Goal: Contribute content: Contribute content

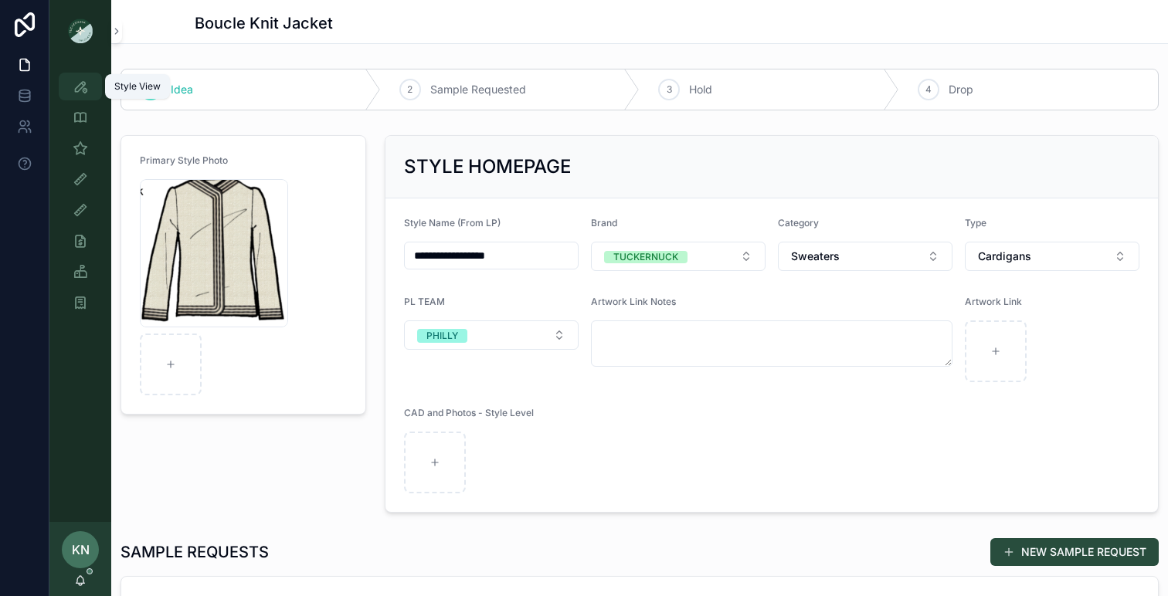
click at [77, 93] on icon "scrollable content" at bounding box center [80, 86] width 15 height 15
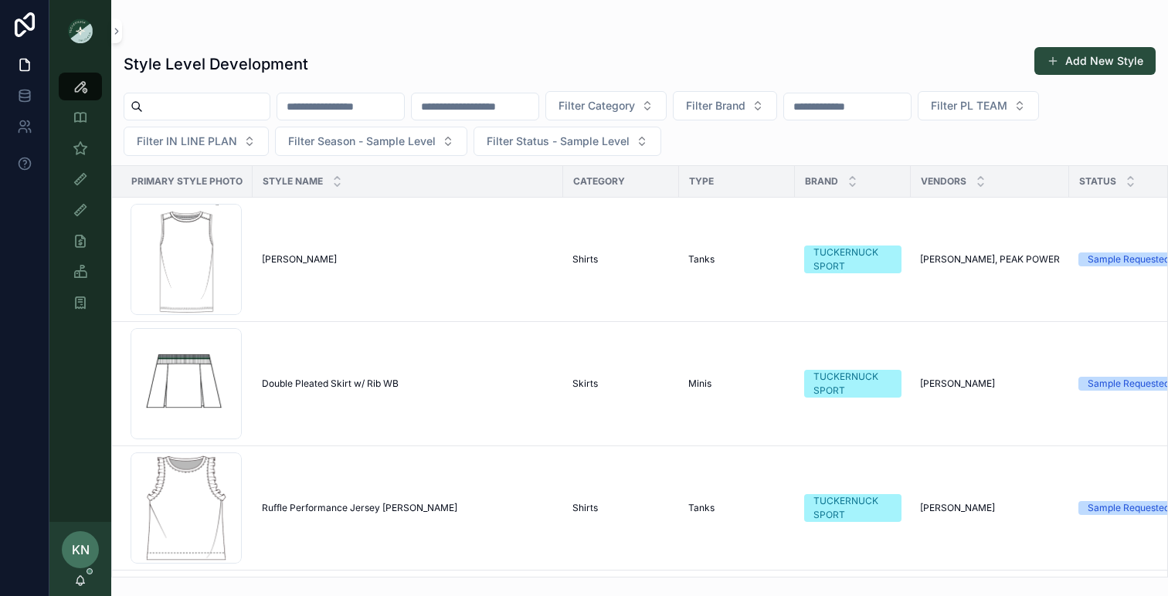
click at [251, 111] on input "scrollable content" at bounding box center [206, 107] width 127 height 22
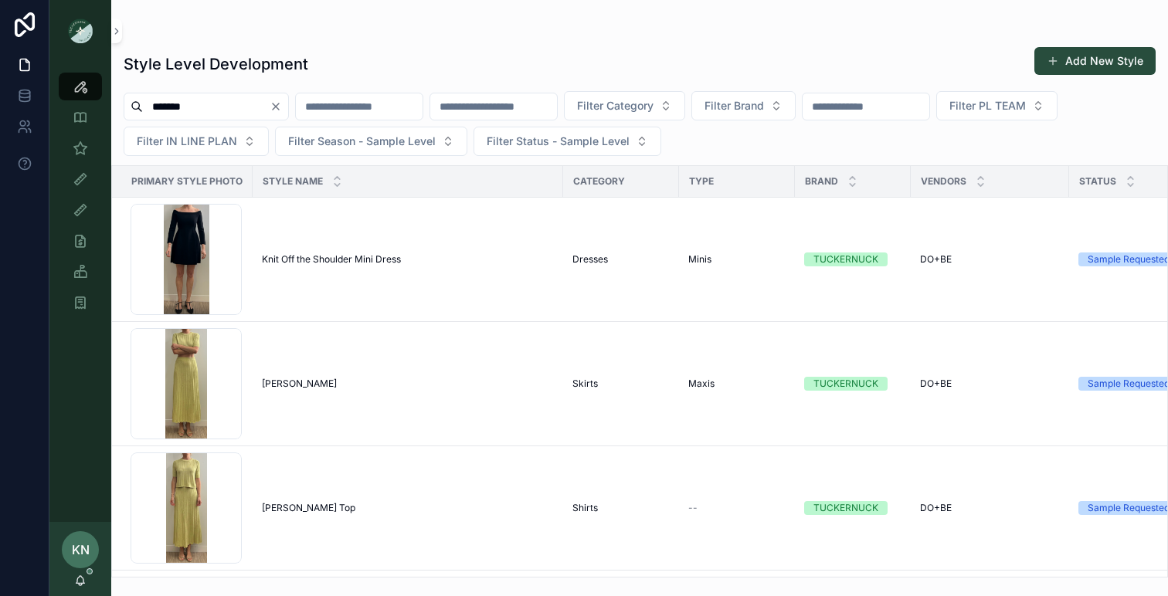
type input "*******"
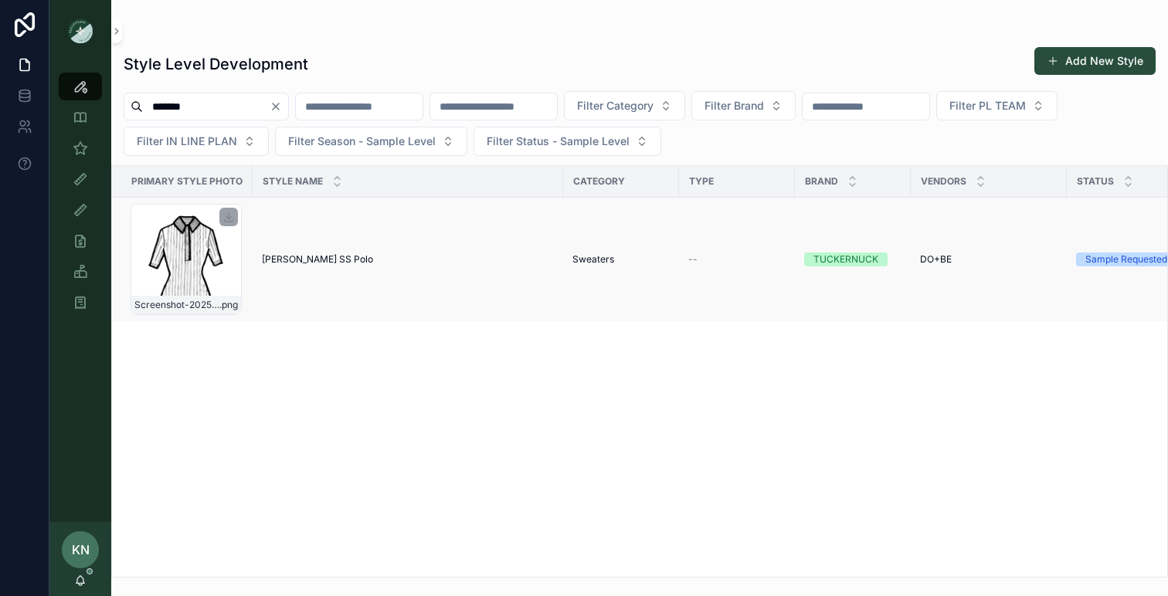
click at [198, 267] on div "Screenshot-2025-07-21-at-1.41.58-PM .png" at bounding box center [186, 259] width 111 height 111
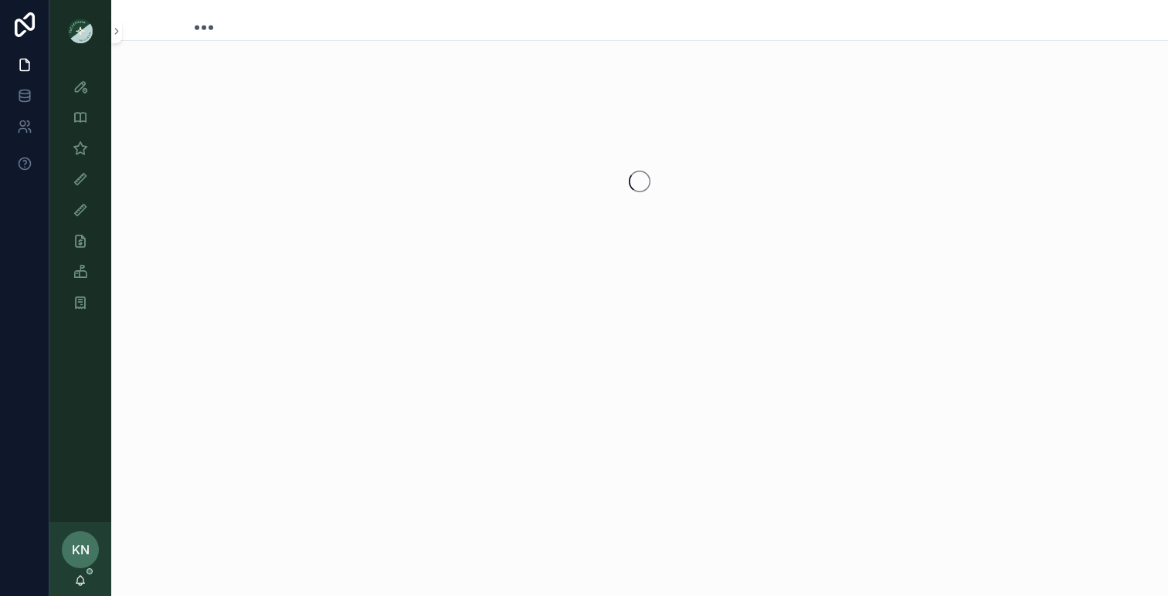
click at [198, 267] on div "scrollable content" at bounding box center [639, 181] width 1057 height 244
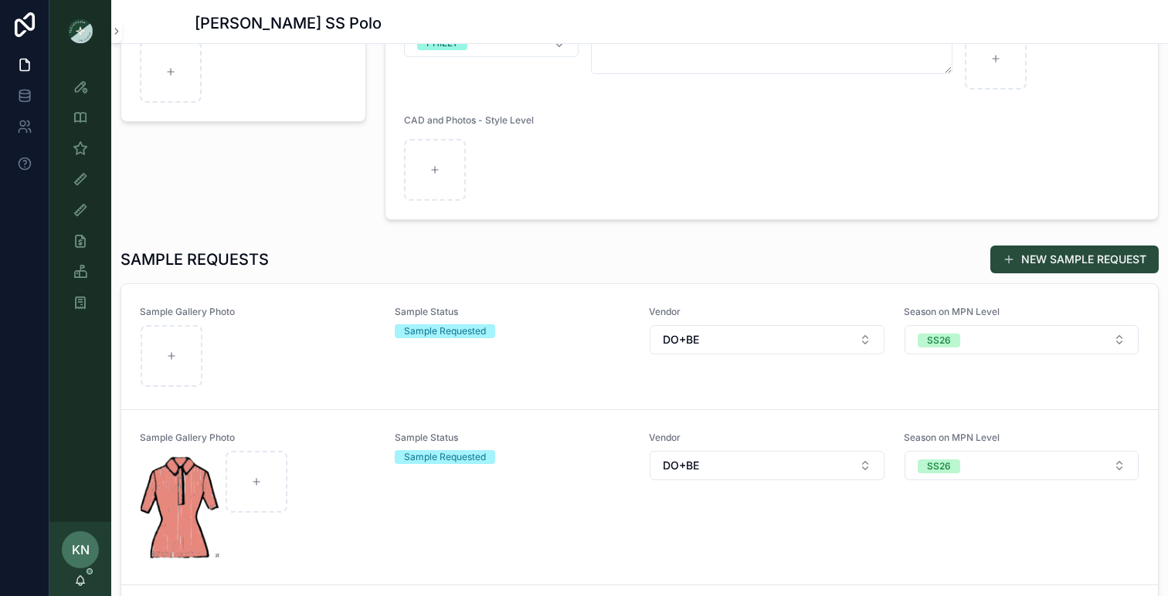
scroll to position [502, 0]
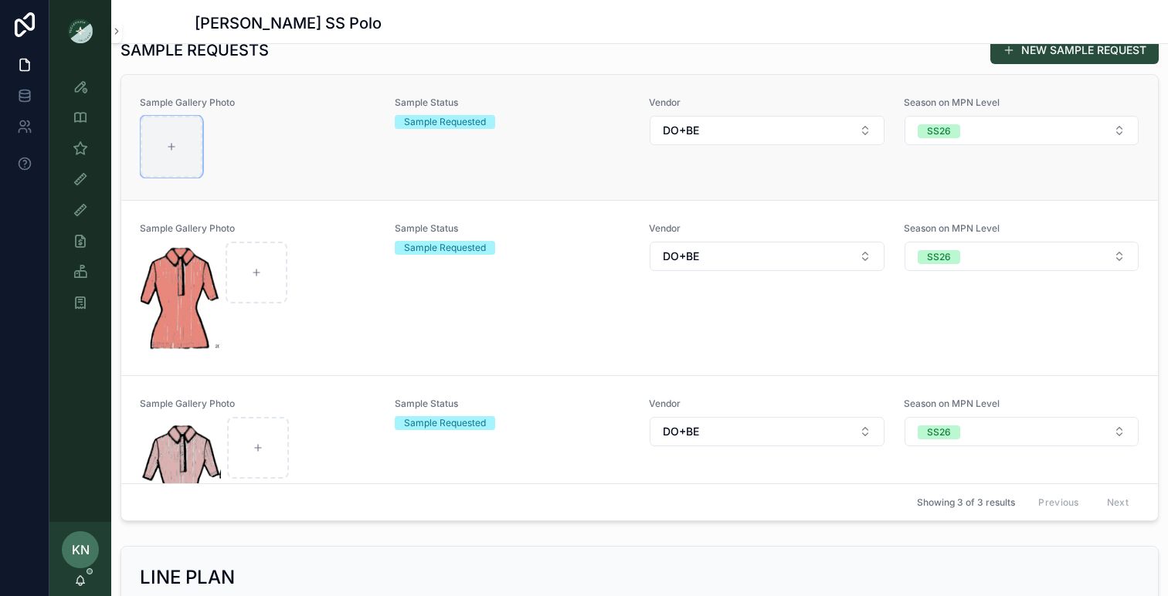
click at [182, 157] on div "scrollable content" at bounding box center [172, 147] width 62 height 62
type input "**********"
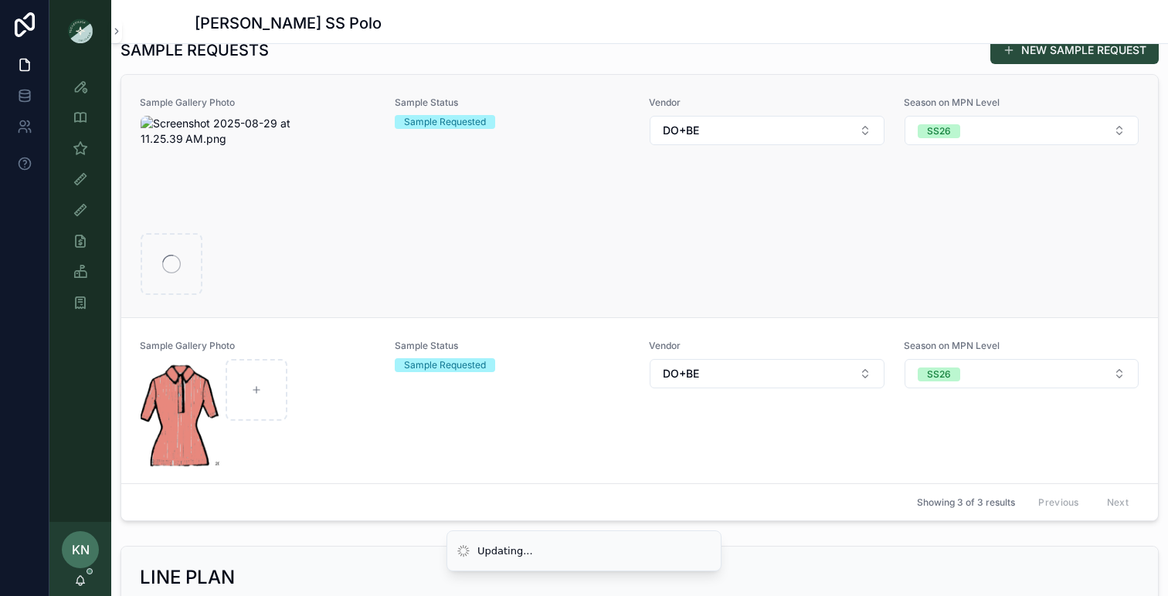
click at [443, 203] on div "Sample Status Sample Requested" at bounding box center [513, 196] width 236 height 199
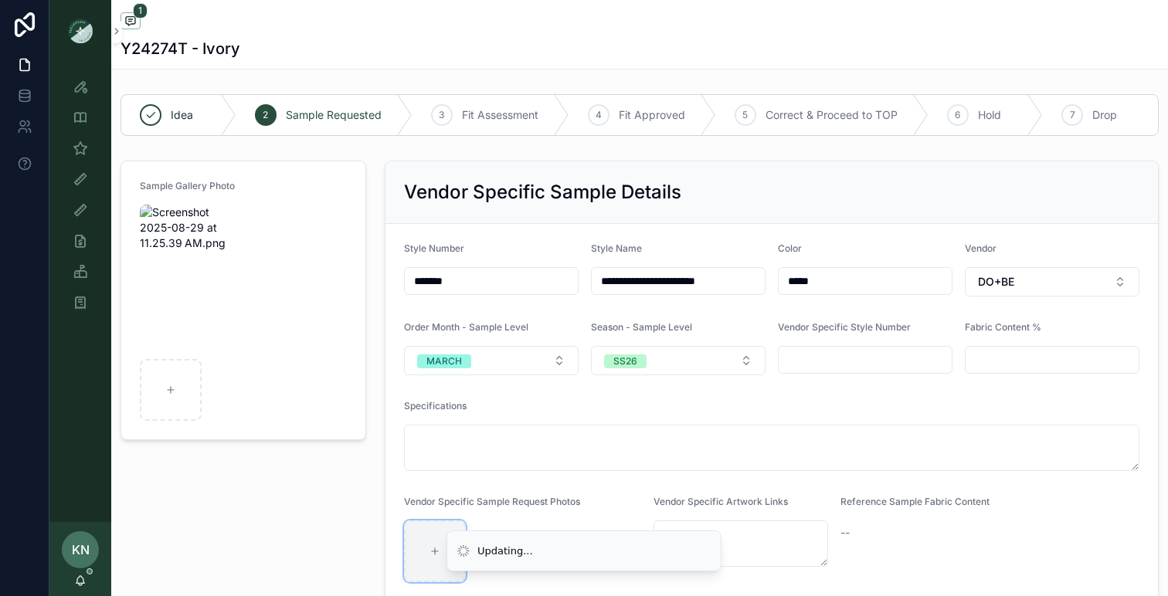
click at [429, 541] on div "scrollable content" at bounding box center [435, 552] width 62 height 62
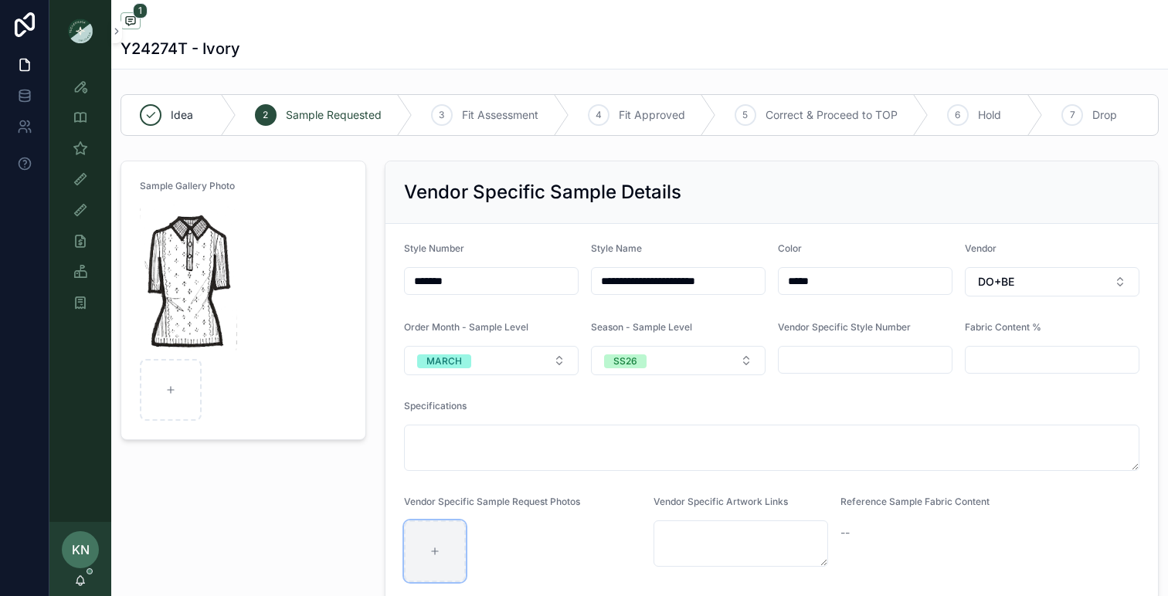
type input "**********"
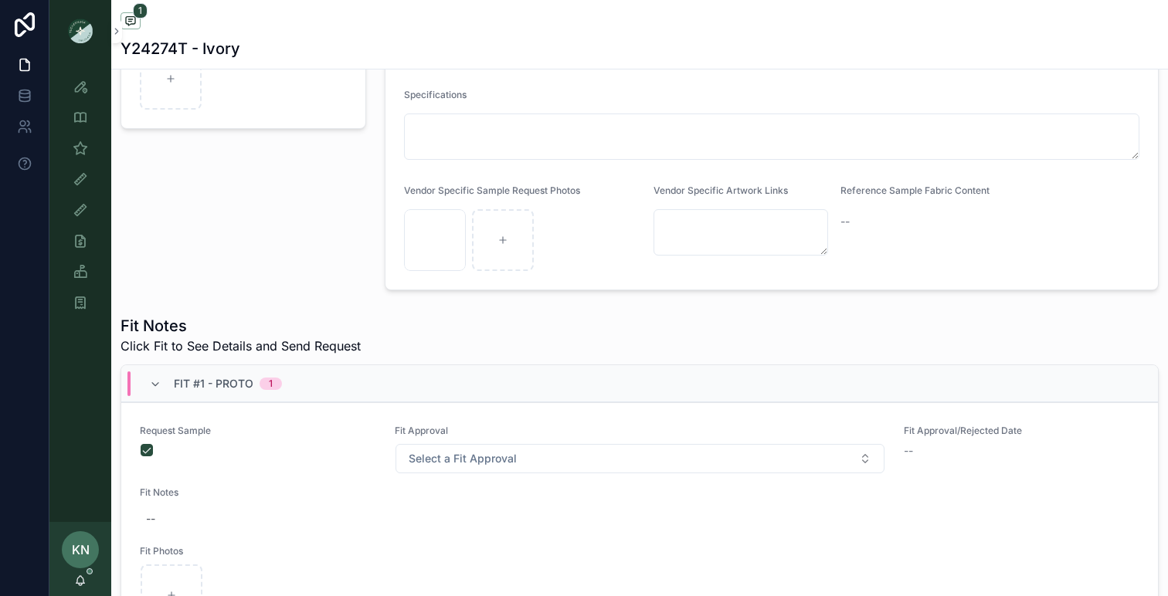
click at [326, 203] on div "Sample Gallery Photo" at bounding box center [243, 69] width 264 height 453
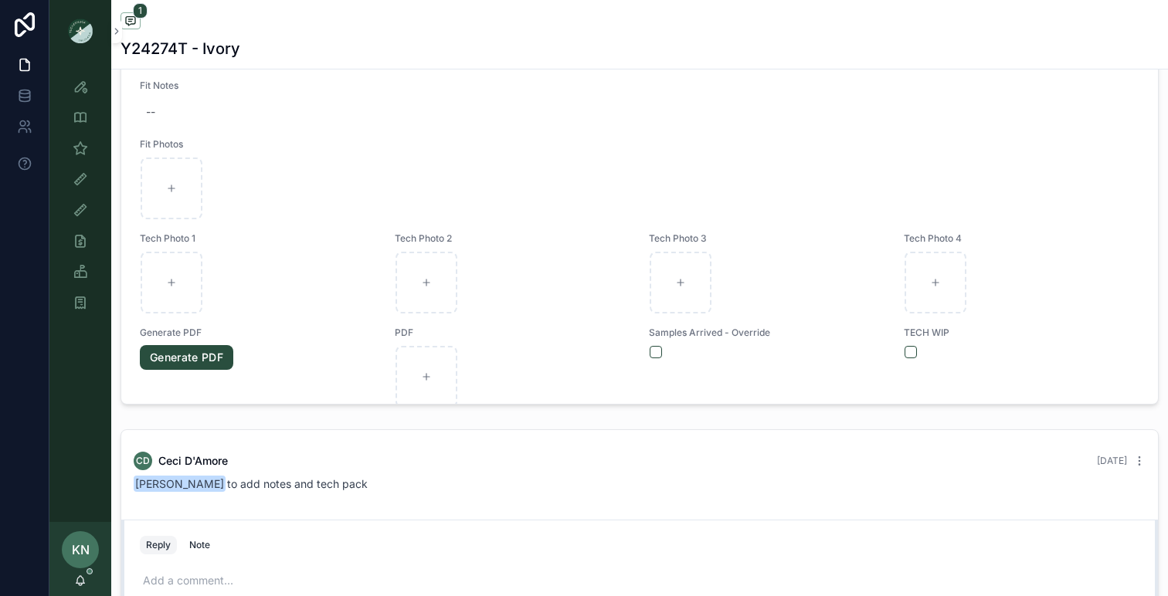
scroll to position [728, 0]
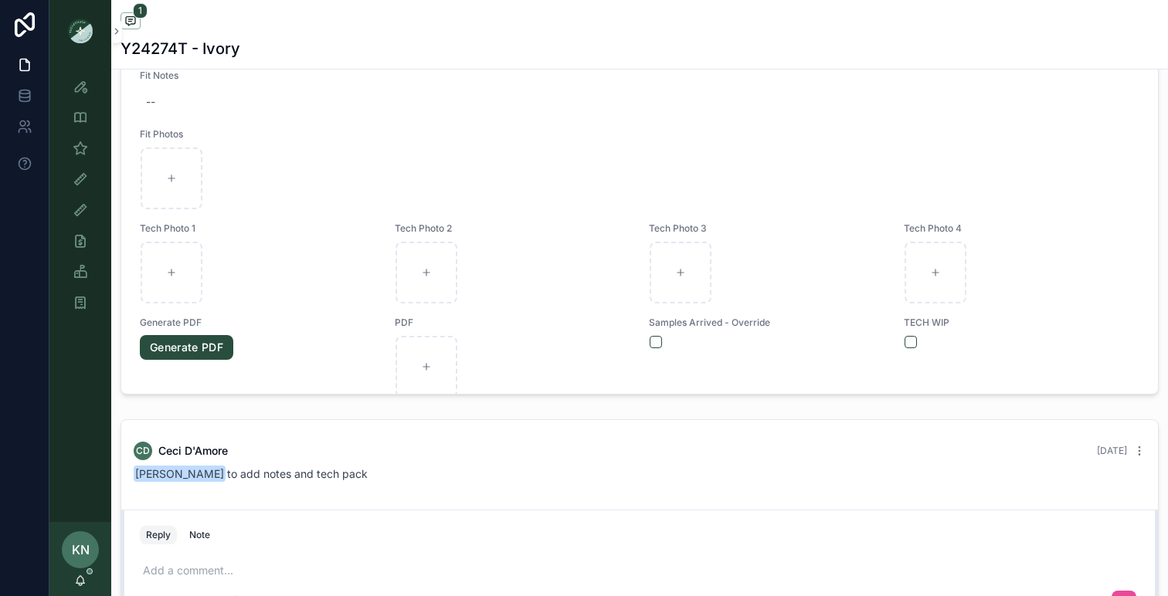
click at [426, 543] on div "Reply Note" at bounding box center [640, 535] width 1018 height 25
click at [185, 572] on p "scrollable content" at bounding box center [642, 570] width 999 height 15
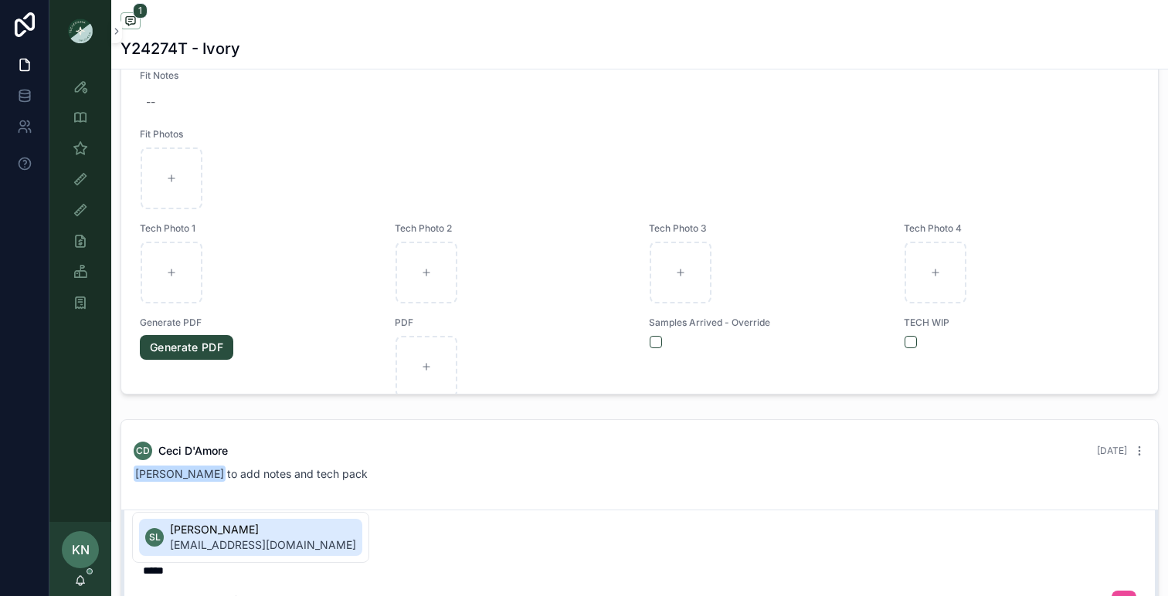
click at [205, 552] on span "[EMAIL_ADDRESS][DOMAIN_NAME]" at bounding box center [263, 545] width 186 height 15
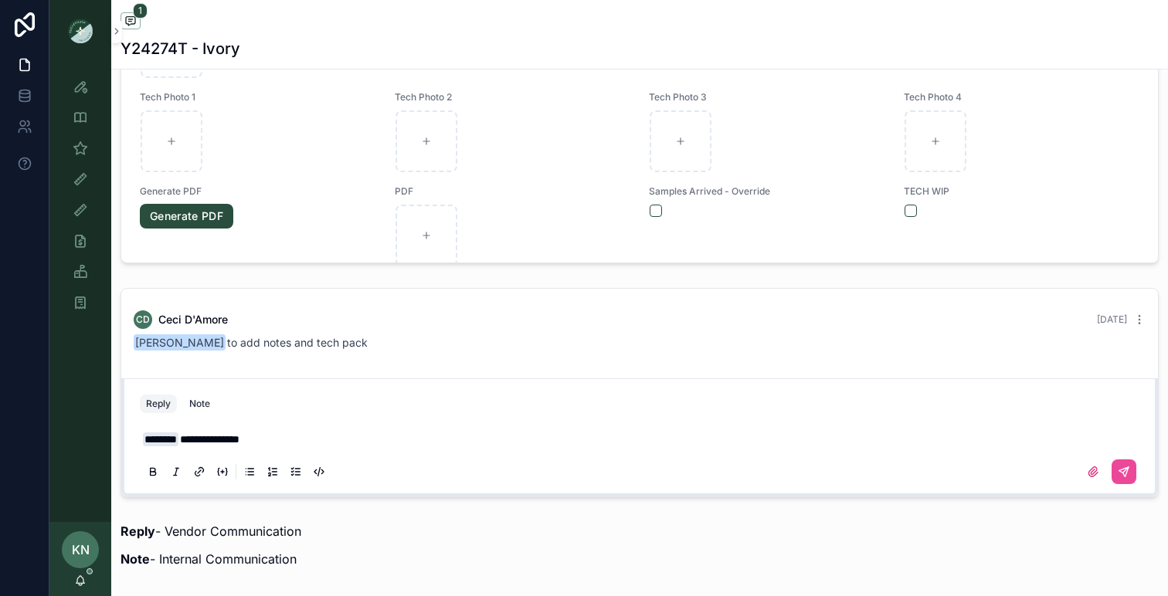
scroll to position [872, 0]
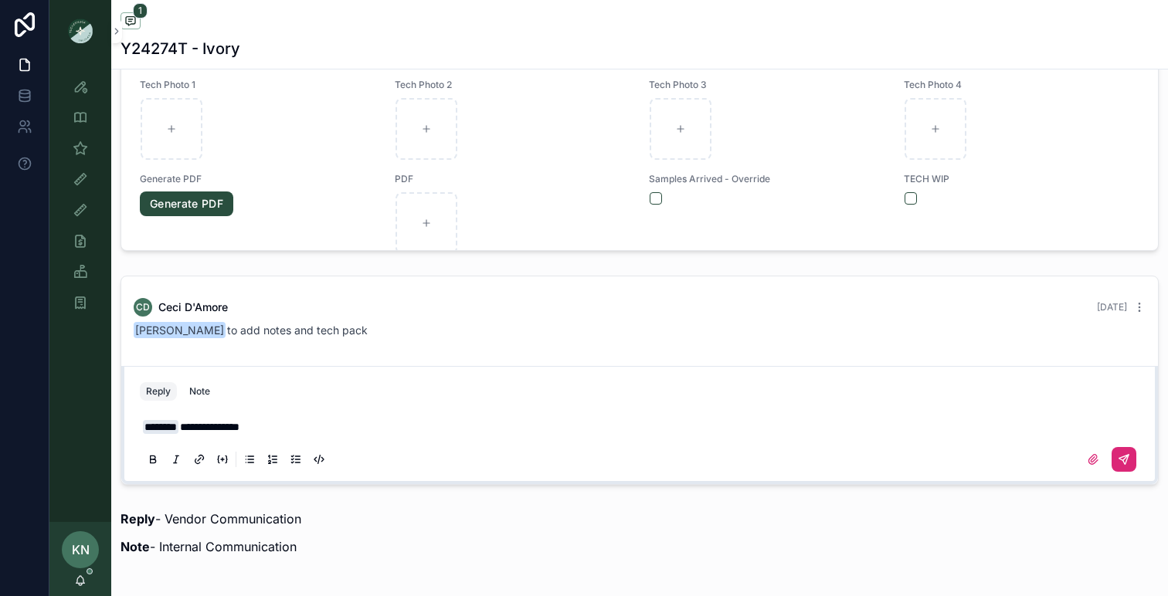
click at [1121, 456] on icon "scrollable content" at bounding box center [1124, 459] width 12 height 12
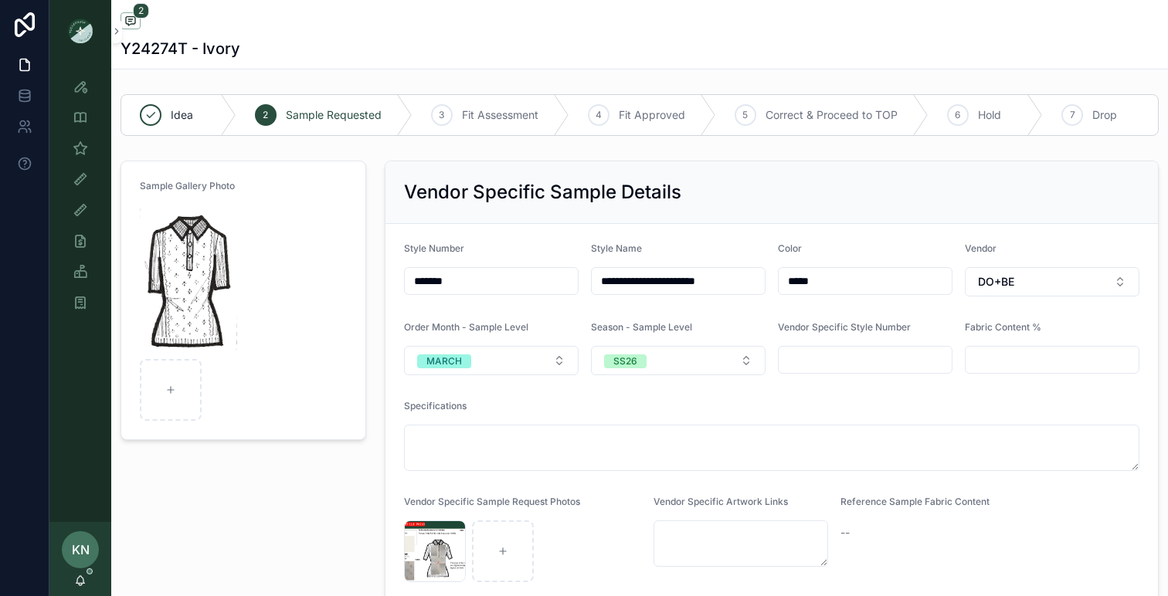
scroll to position [27, 0]
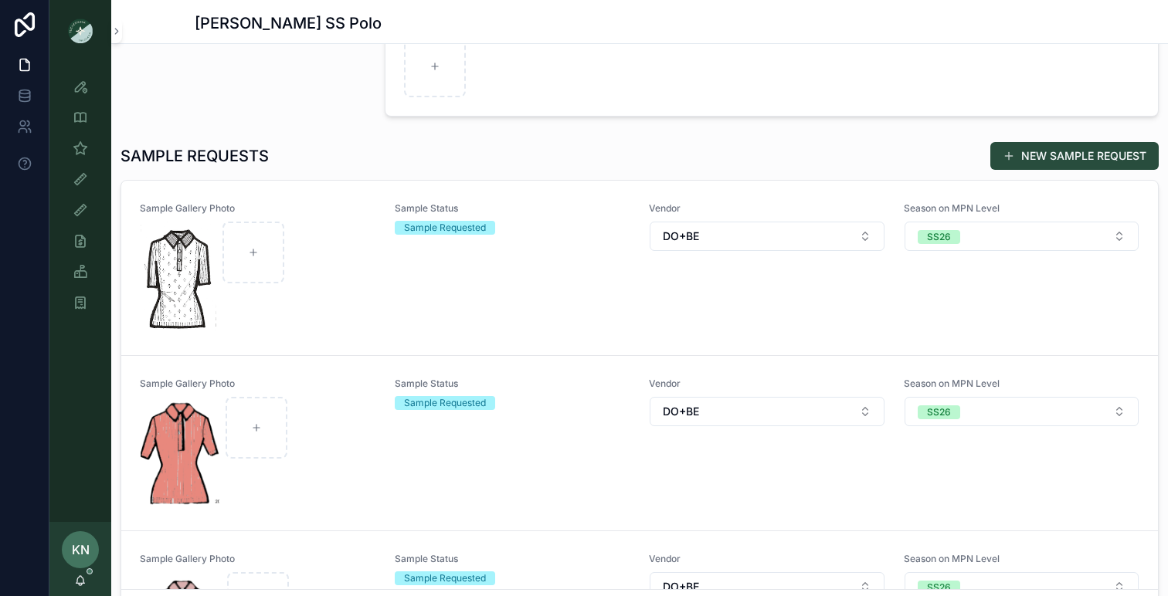
scroll to position [524, 0]
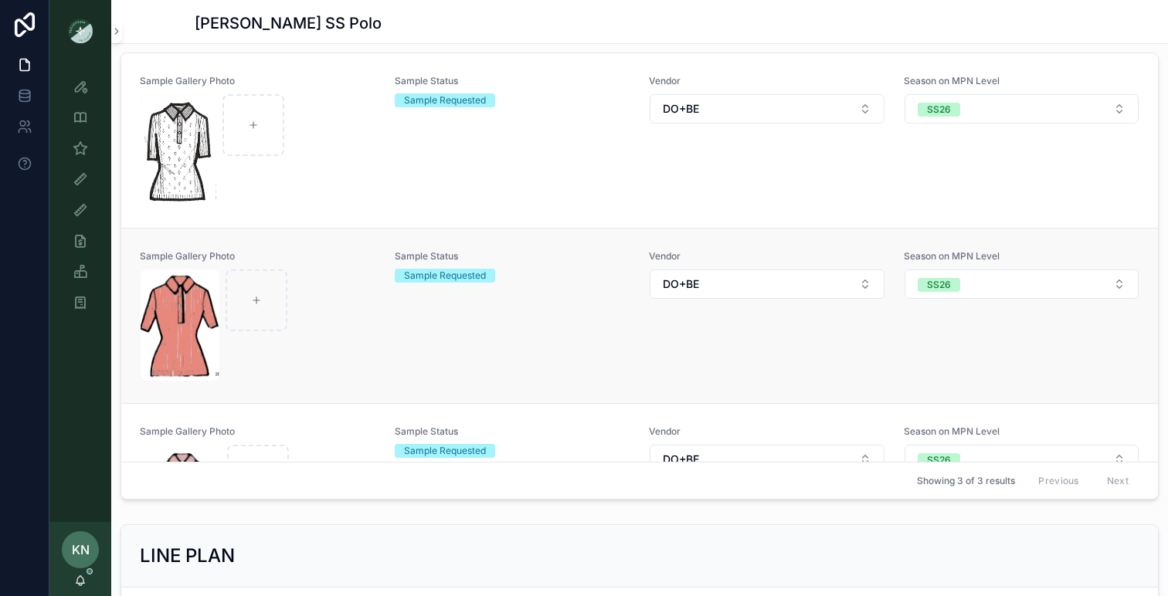
click at [430, 356] on div "Sample Status Sample Requested" at bounding box center [513, 315] width 236 height 131
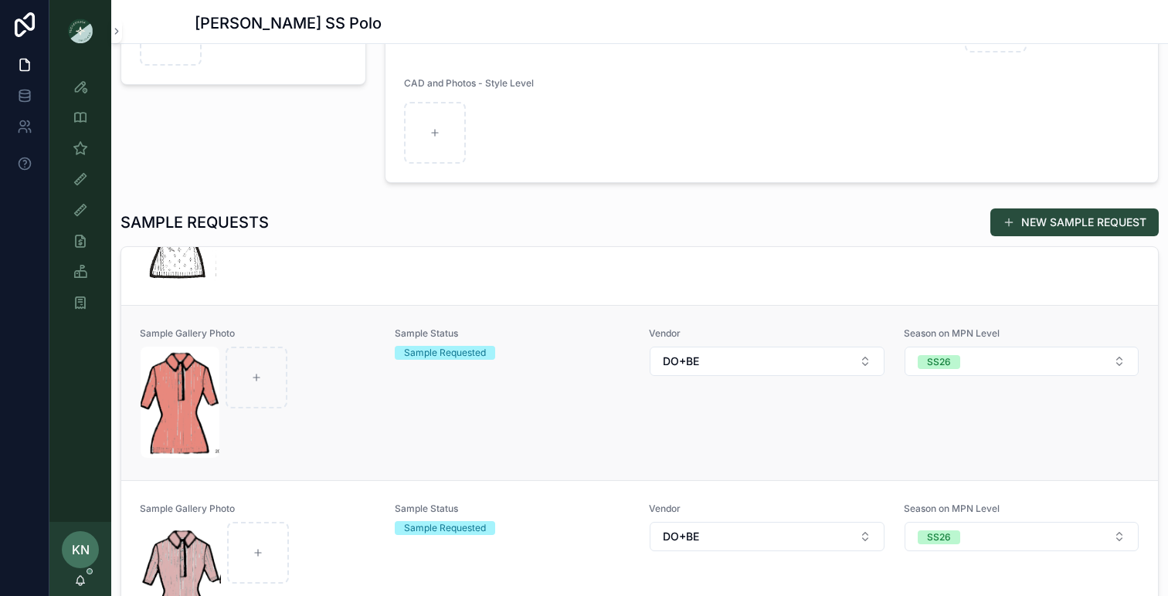
scroll to position [337, 0]
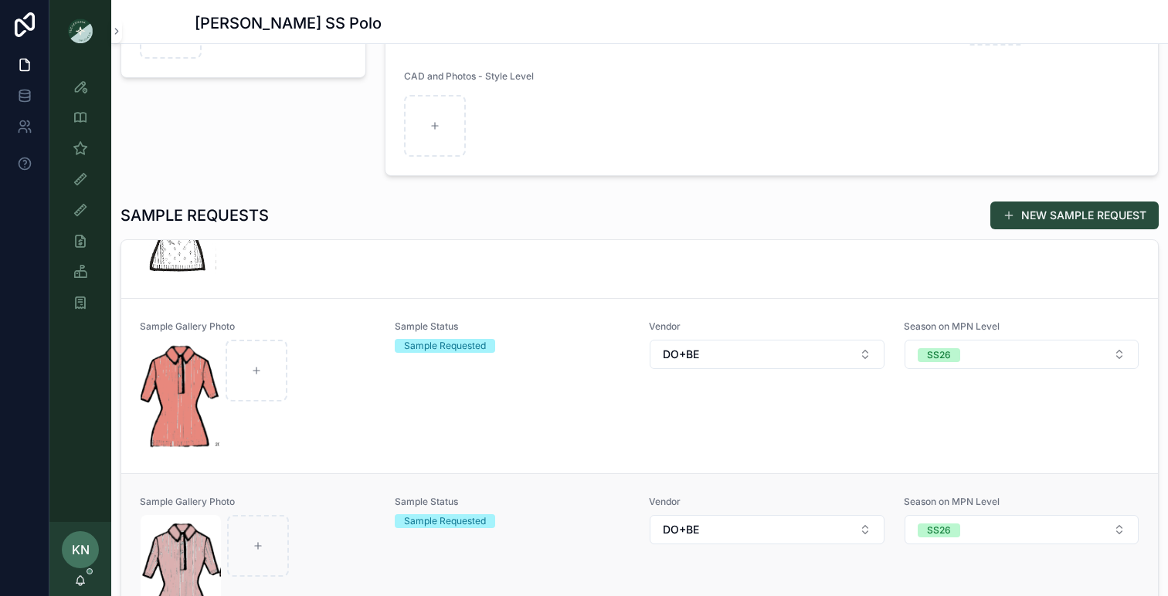
click at [355, 507] on span "Sample Gallery Photo" at bounding box center [258, 502] width 236 height 12
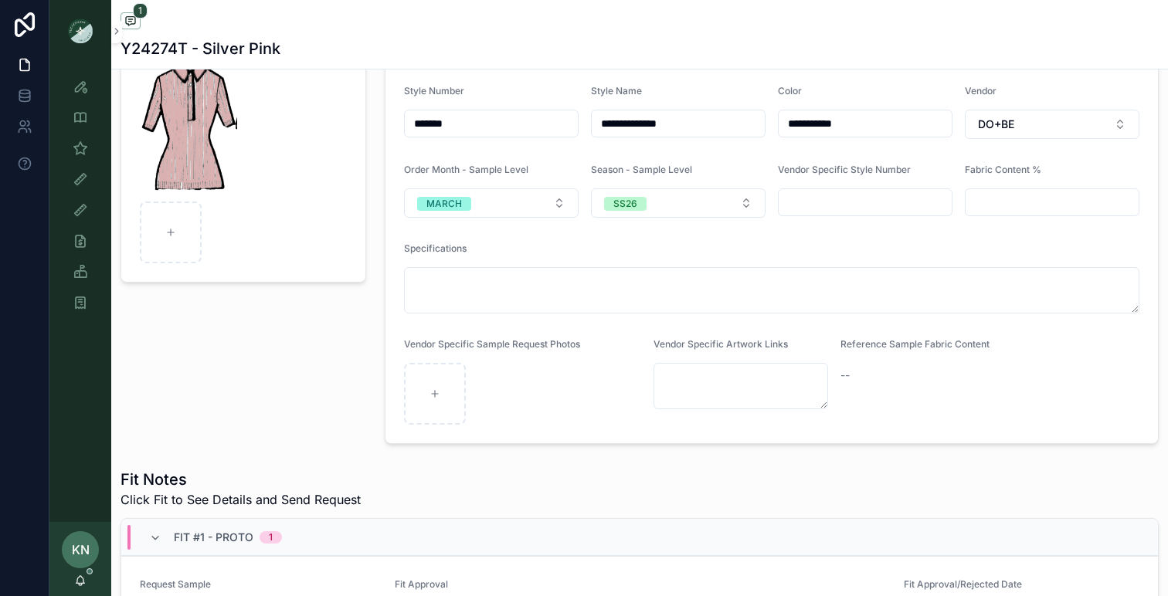
scroll to position [193, 0]
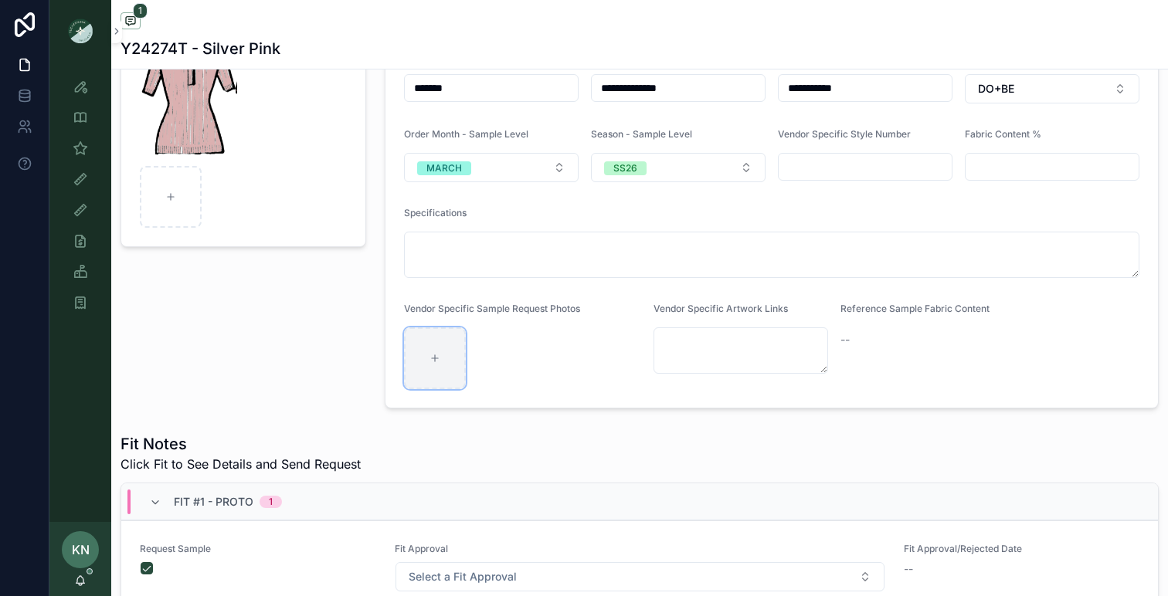
click at [440, 354] on div "scrollable content" at bounding box center [435, 358] width 62 height 62
type input "**********"
